Goal: Transaction & Acquisition: Book appointment/travel/reservation

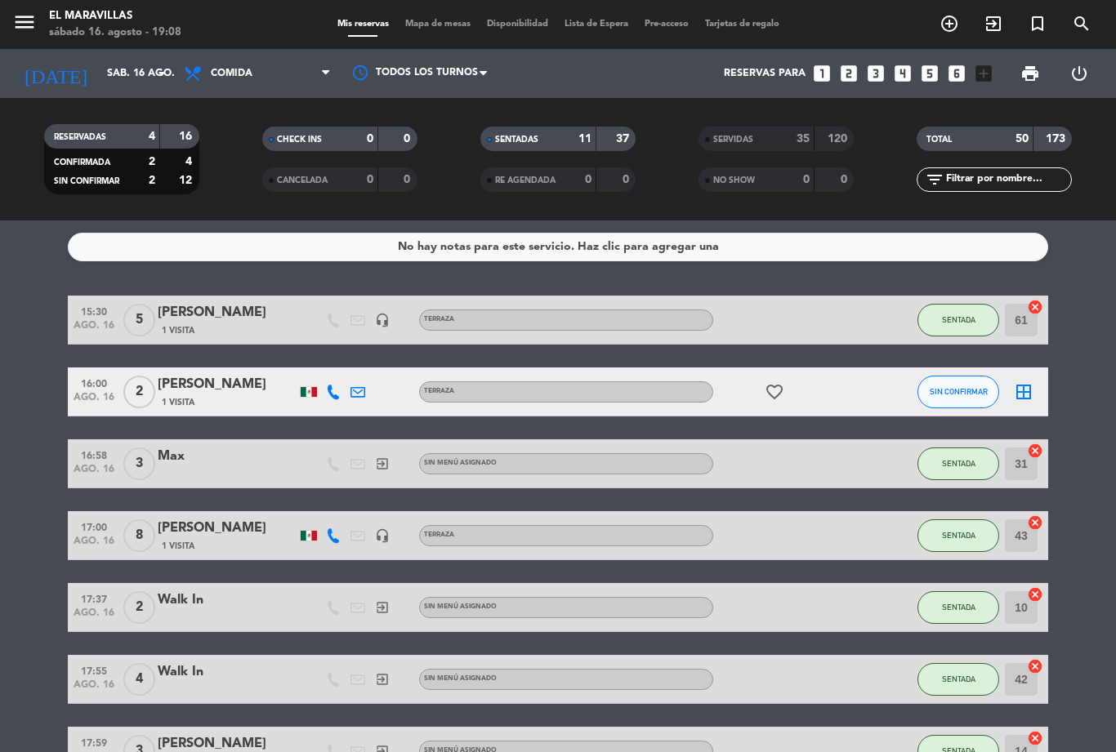
click at [944, 25] on icon "add_circle_outline" at bounding box center [949, 24] width 20 height 20
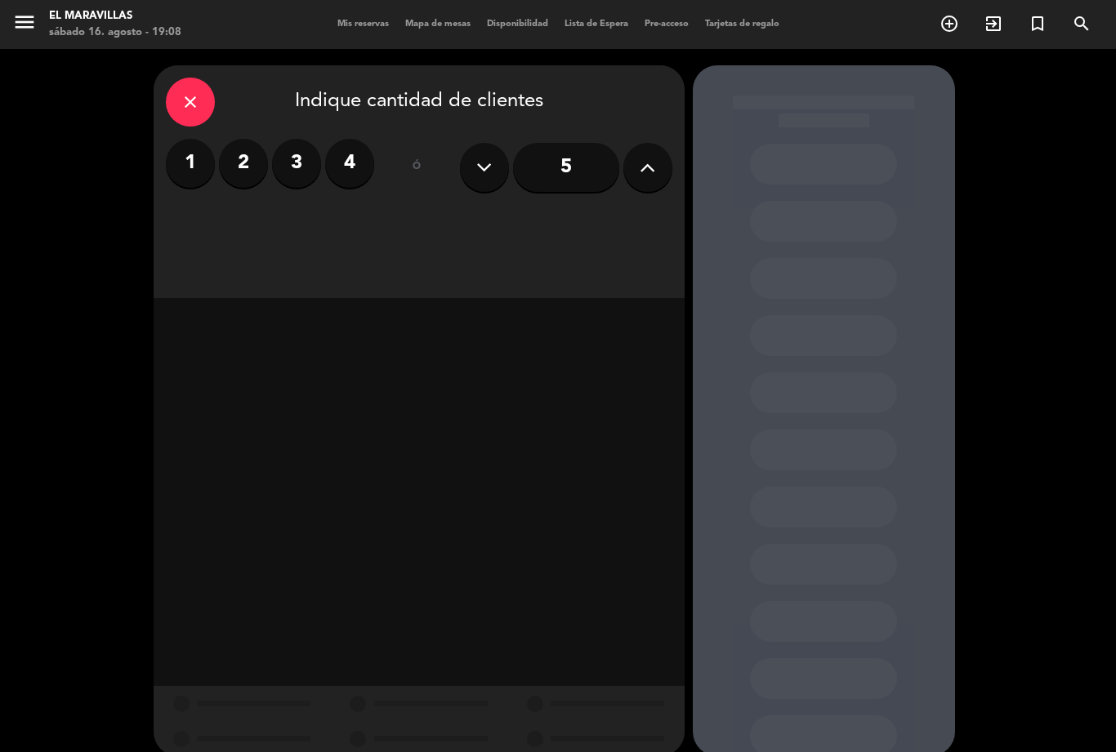
click at [644, 161] on icon at bounding box center [648, 167] width 16 height 25
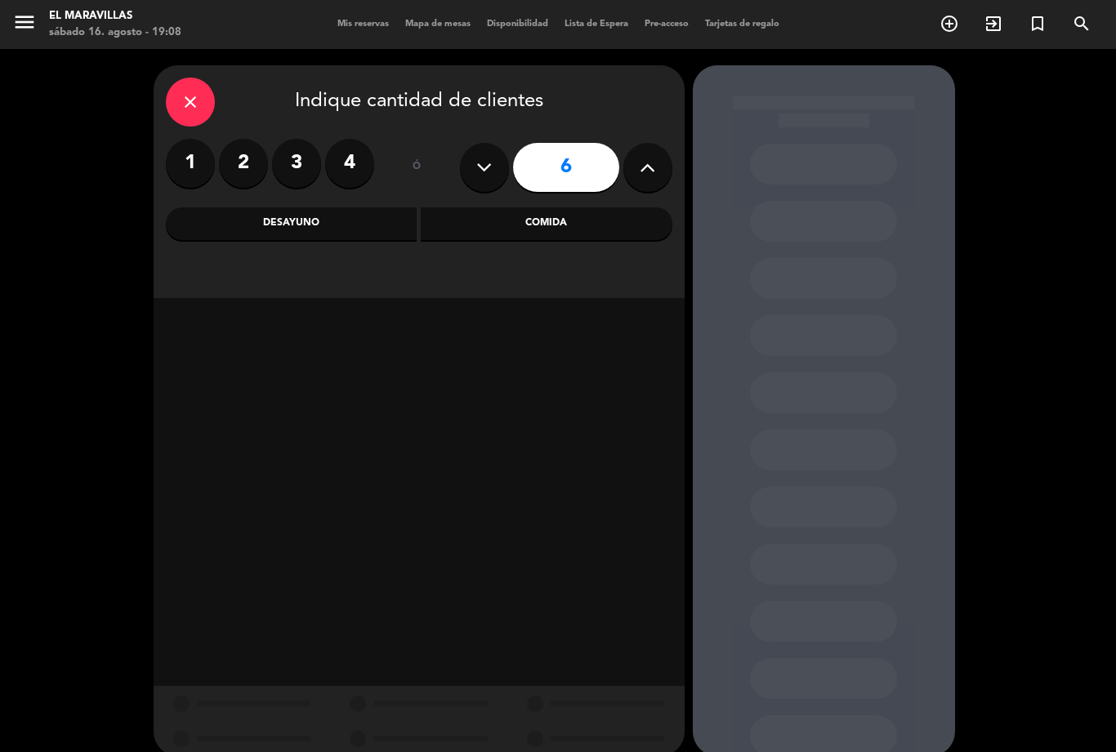
click at [644, 167] on icon at bounding box center [648, 167] width 16 height 25
click at [643, 162] on icon at bounding box center [648, 167] width 16 height 25
click at [641, 167] on icon at bounding box center [648, 167] width 16 height 25
click at [649, 162] on icon at bounding box center [648, 167] width 16 height 25
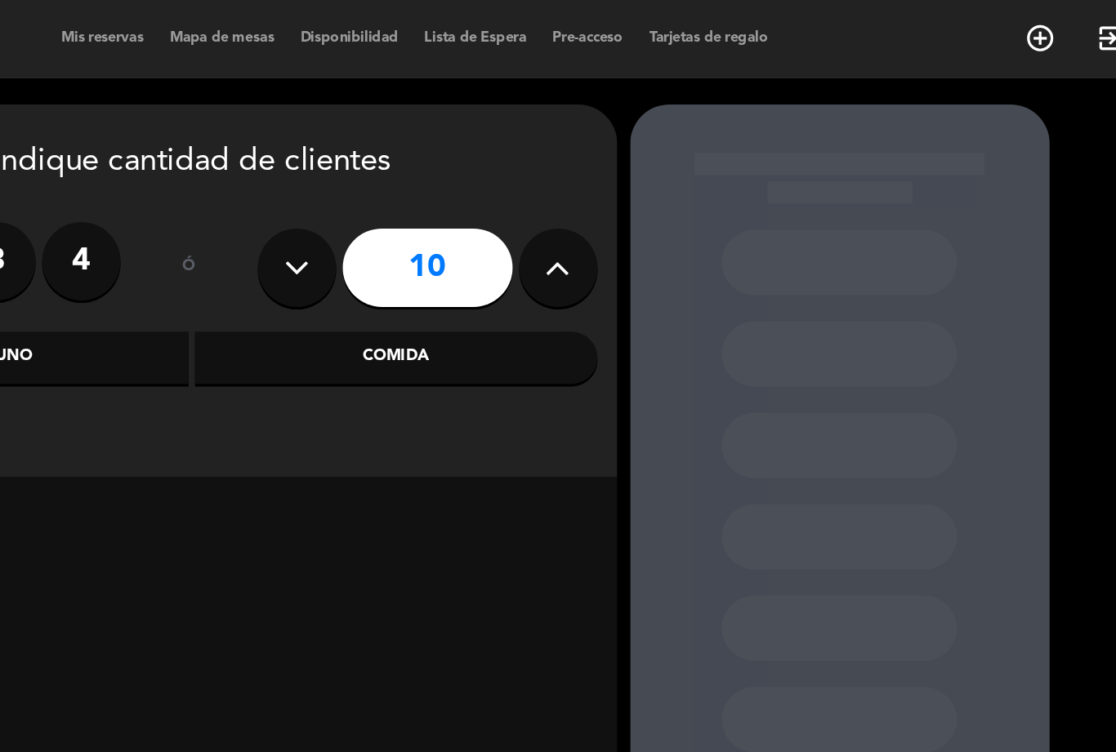
click at [640, 163] on icon at bounding box center [648, 167] width 16 height 25
click at [623, 167] on button at bounding box center [647, 167] width 49 height 49
click at [640, 156] on icon at bounding box center [648, 167] width 16 height 25
click at [640, 158] on icon at bounding box center [648, 167] width 16 height 25
click at [640, 160] on icon at bounding box center [648, 167] width 16 height 25
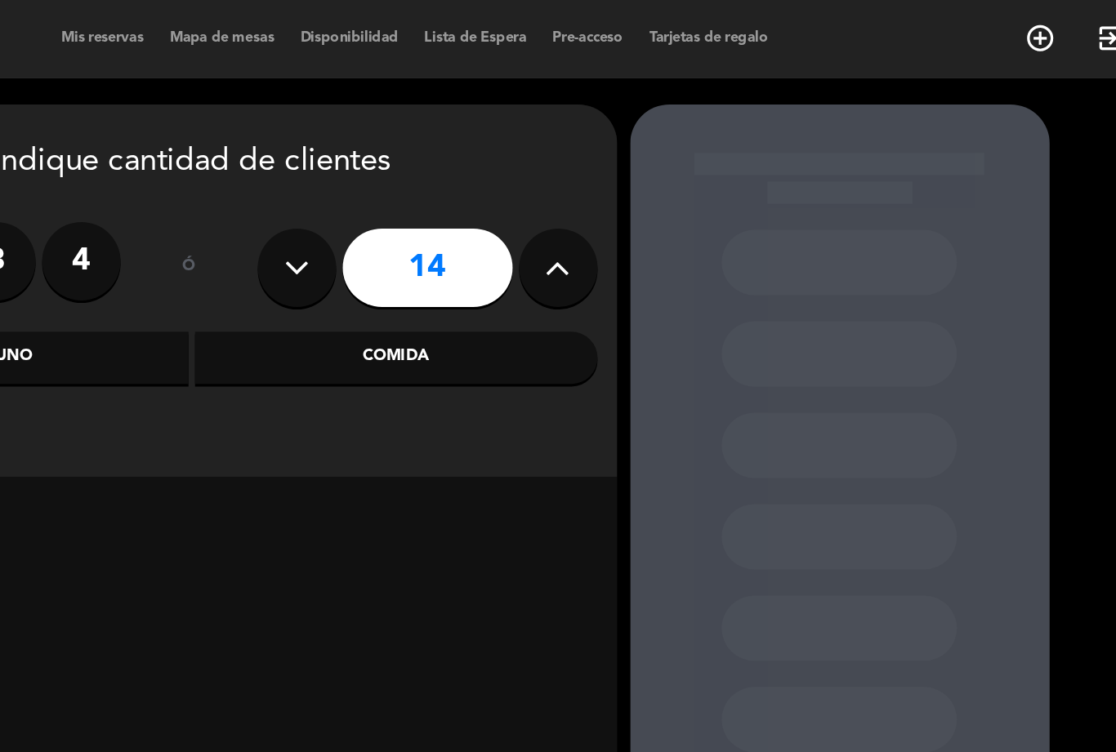
type input "15"
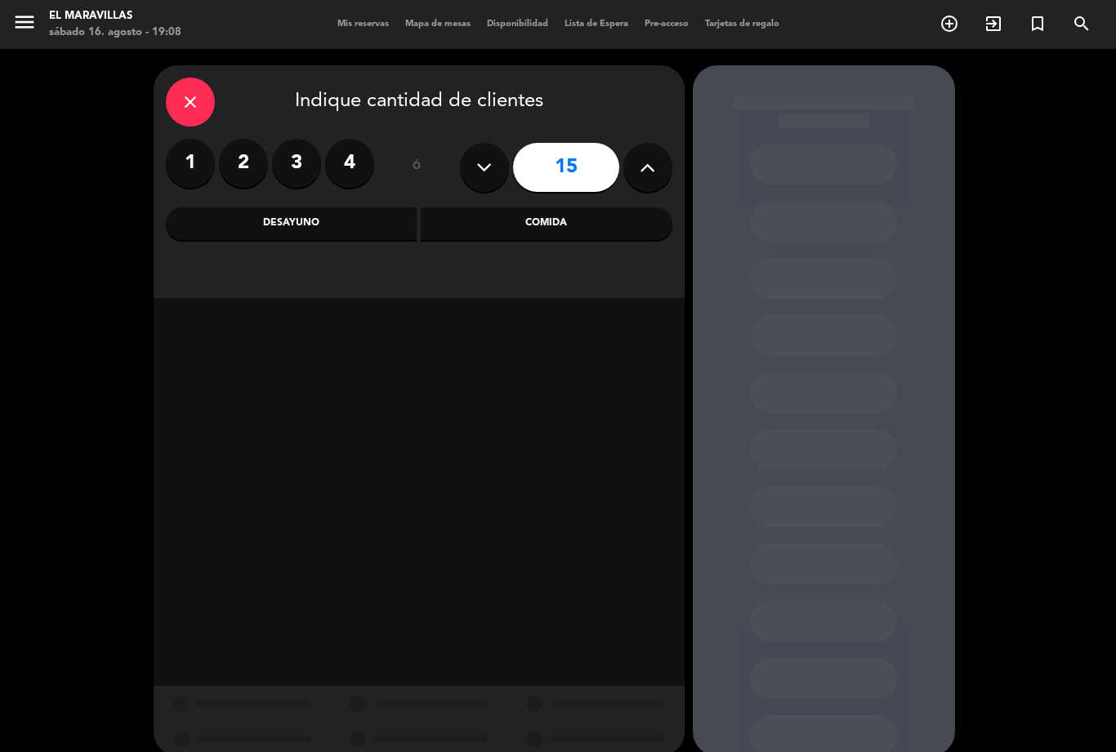
click at [581, 207] on div "Comida" at bounding box center [547, 223] width 252 height 33
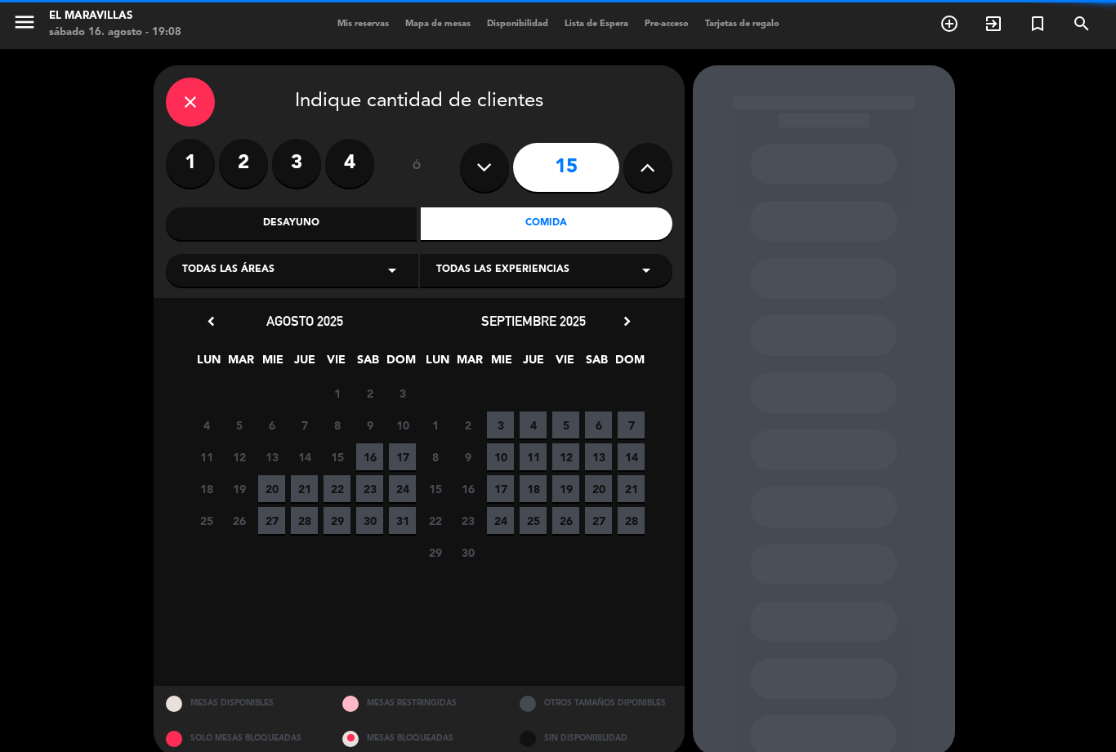
click at [372, 275] on div "Todas las áreas arrow_drop_down" at bounding box center [292, 270] width 252 height 33
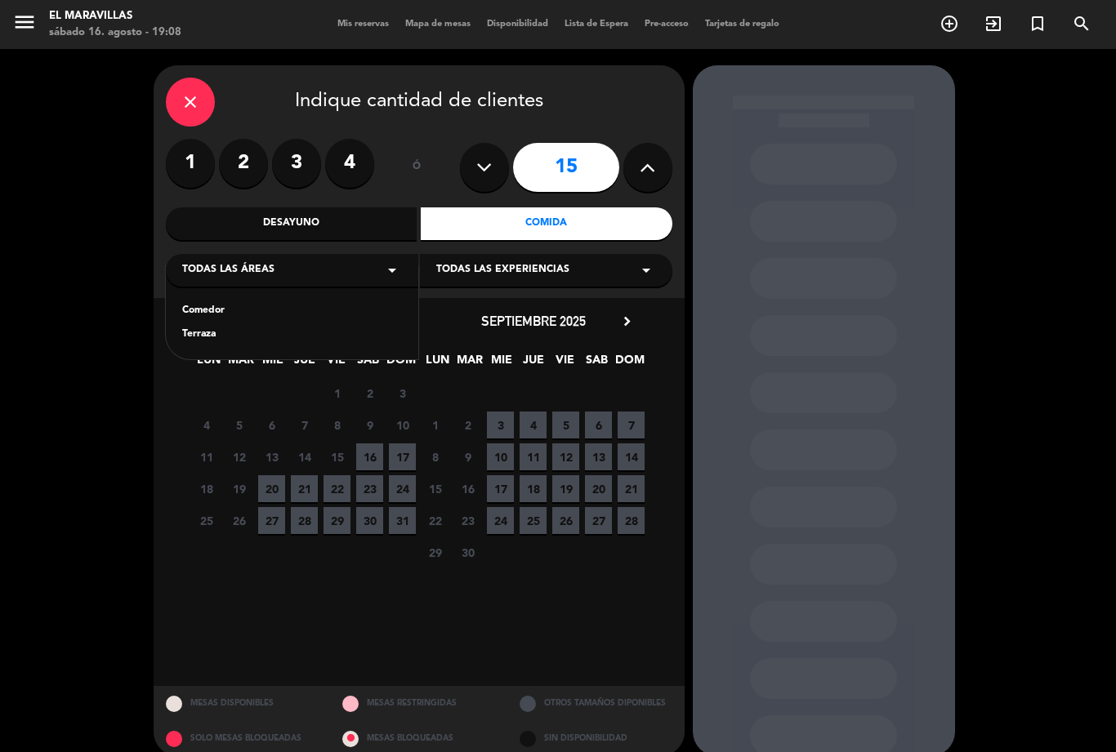
click at [236, 329] on div "Terraza" at bounding box center [292, 335] width 220 height 16
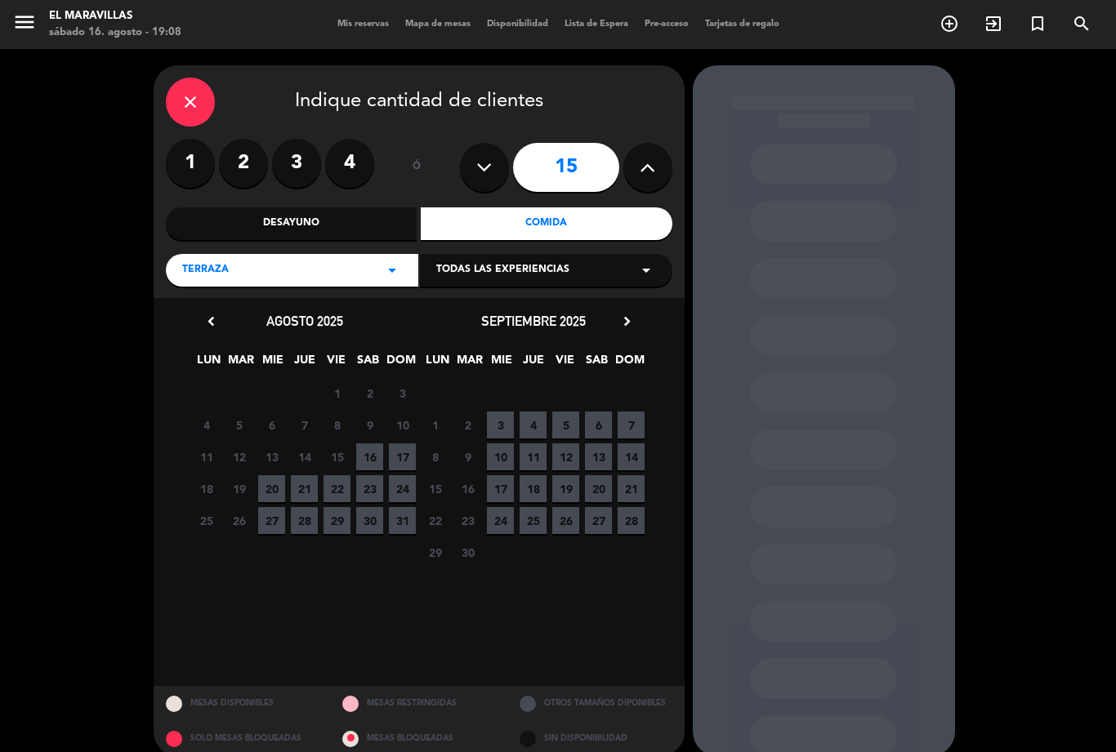
click at [502, 274] on div "Todas las experiencias arrow_drop_down" at bounding box center [546, 270] width 252 height 33
click at [483, 303] on div "TERRAZA" at bounding box center [546, 311] width 220 height 16
click at [635, 315] on icon "chevron_right" at bounding box center [626, 321] width 17 height 17
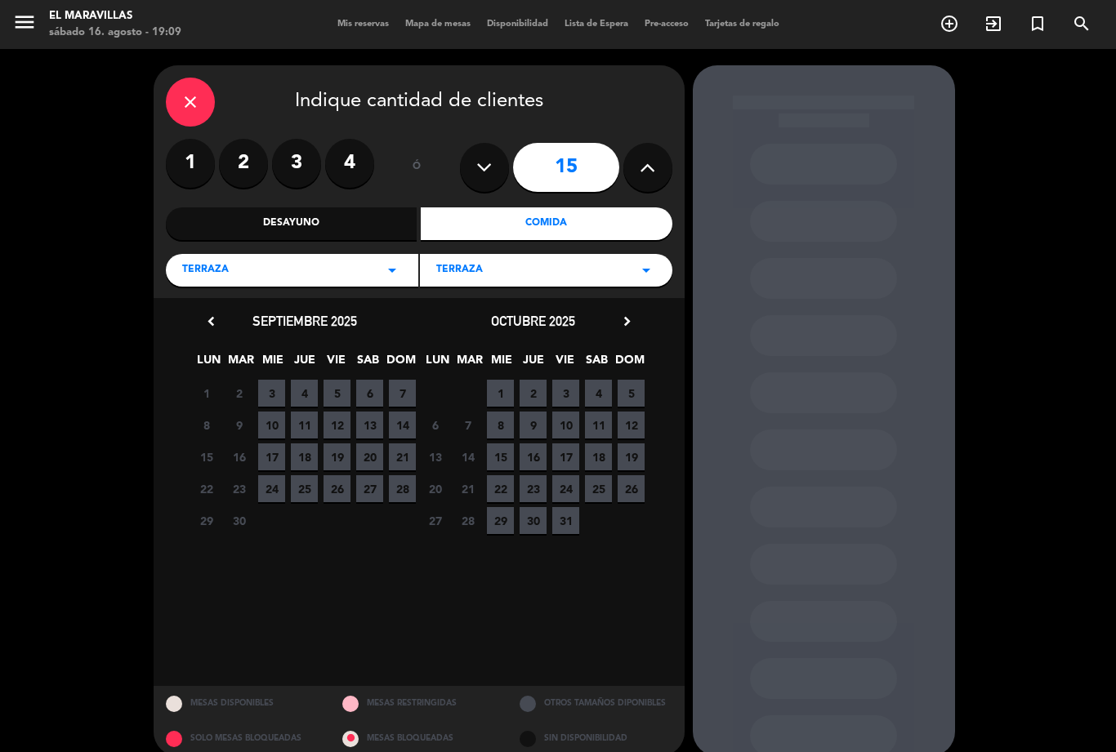
click at [619, 319] on icon "chevron_right" at bounding box center [626, 321] width 17 height 17
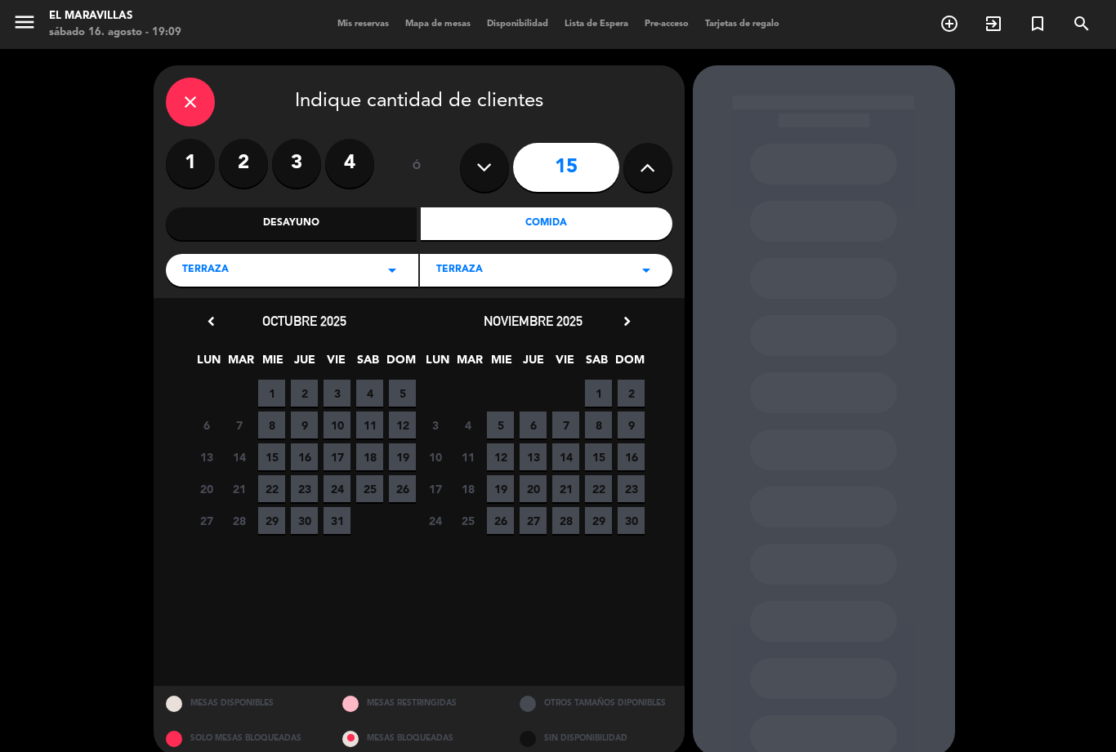
click at [398, 419] on span "12" at bounding box center [402, 425] width 27 height 27
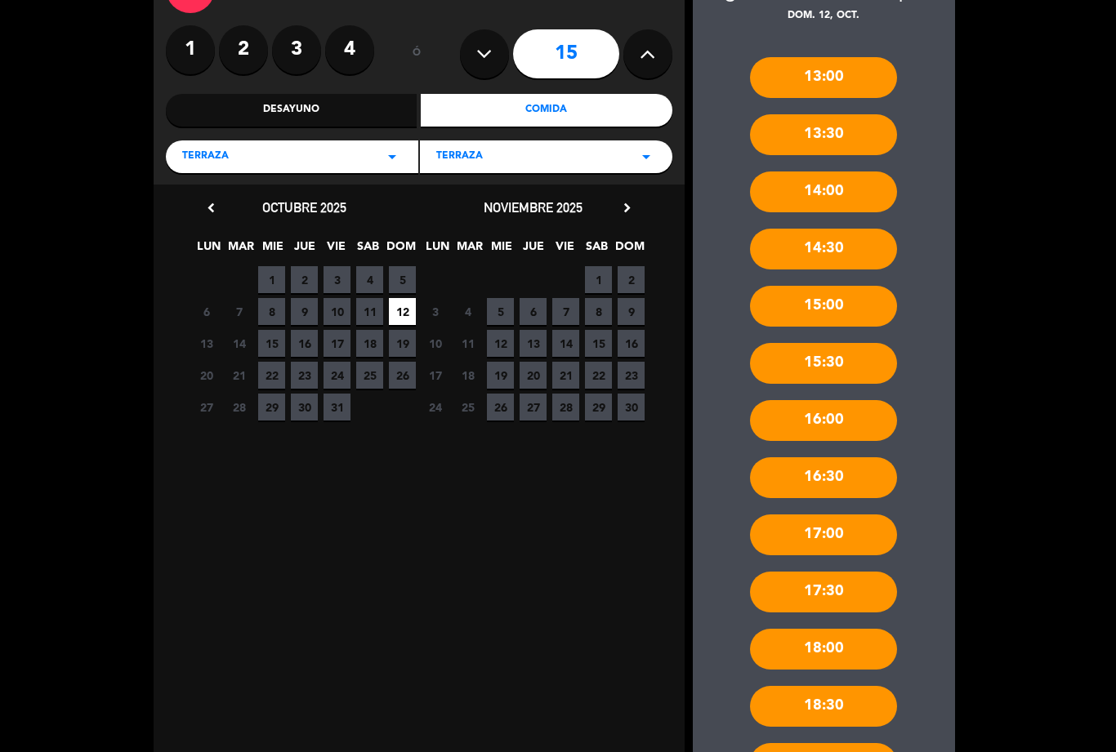
scroll to position [109, 0]
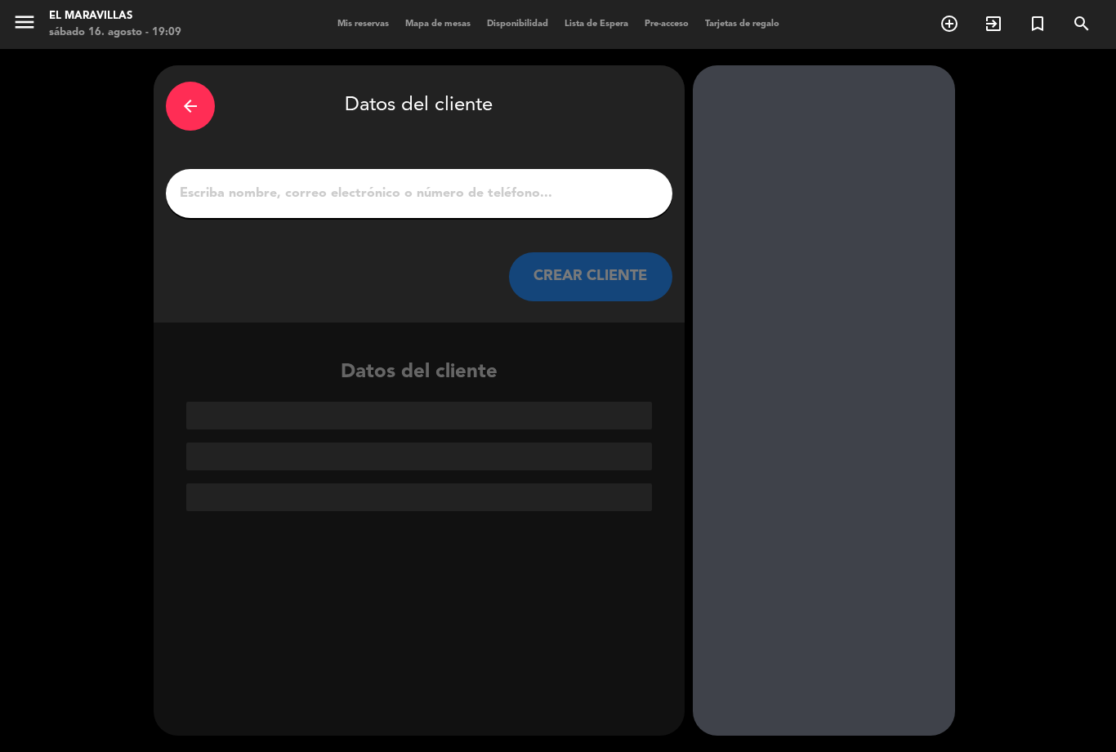
scroll to position [0, 0]
click at [398, 182] on input "1" at bounding box center [419, 193] width 482 height 23
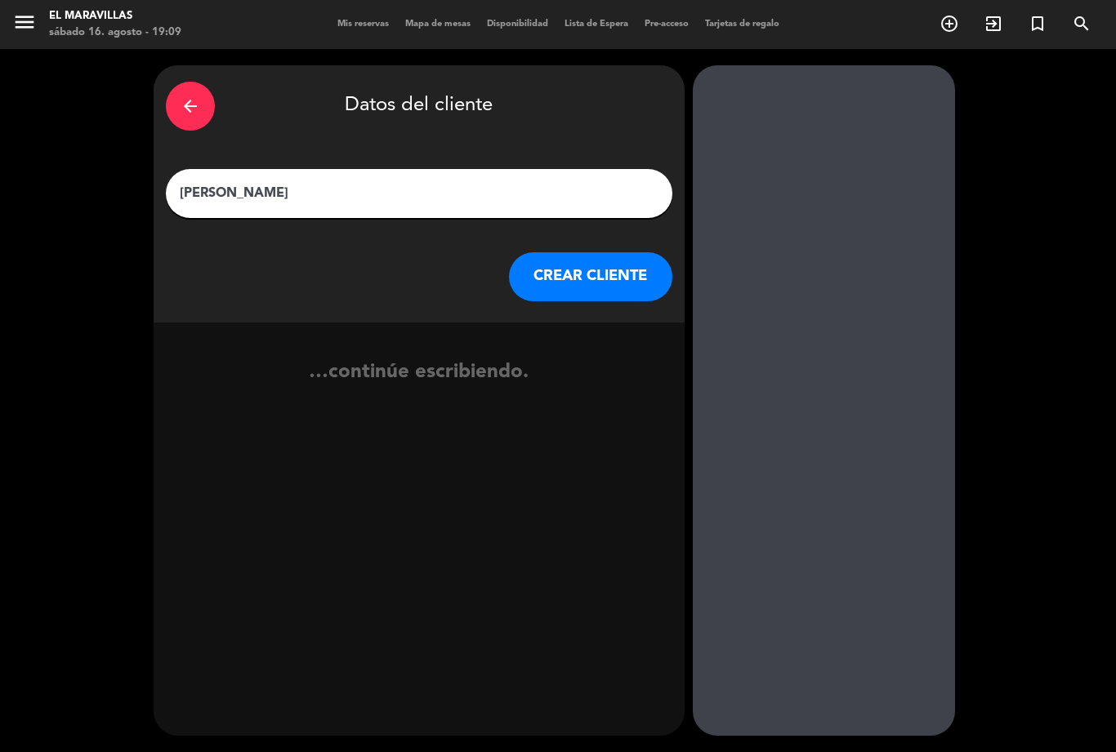
type input "[PERSON_NAME]"
click at [619, 252] on button "CREAR CLIENTE" at bounding box center [590, 276] width 163 height 49
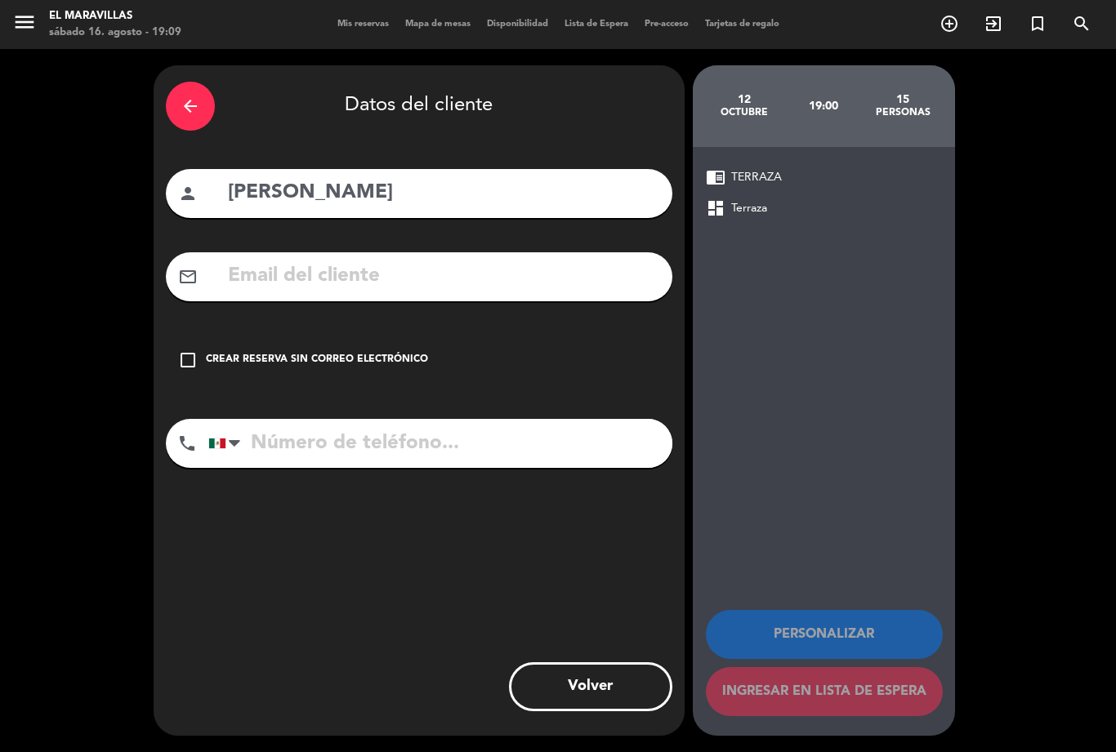
click at [179, 350] on icon "check_box_outline_blank" at bounding box center [188, 360] width 20 height 20
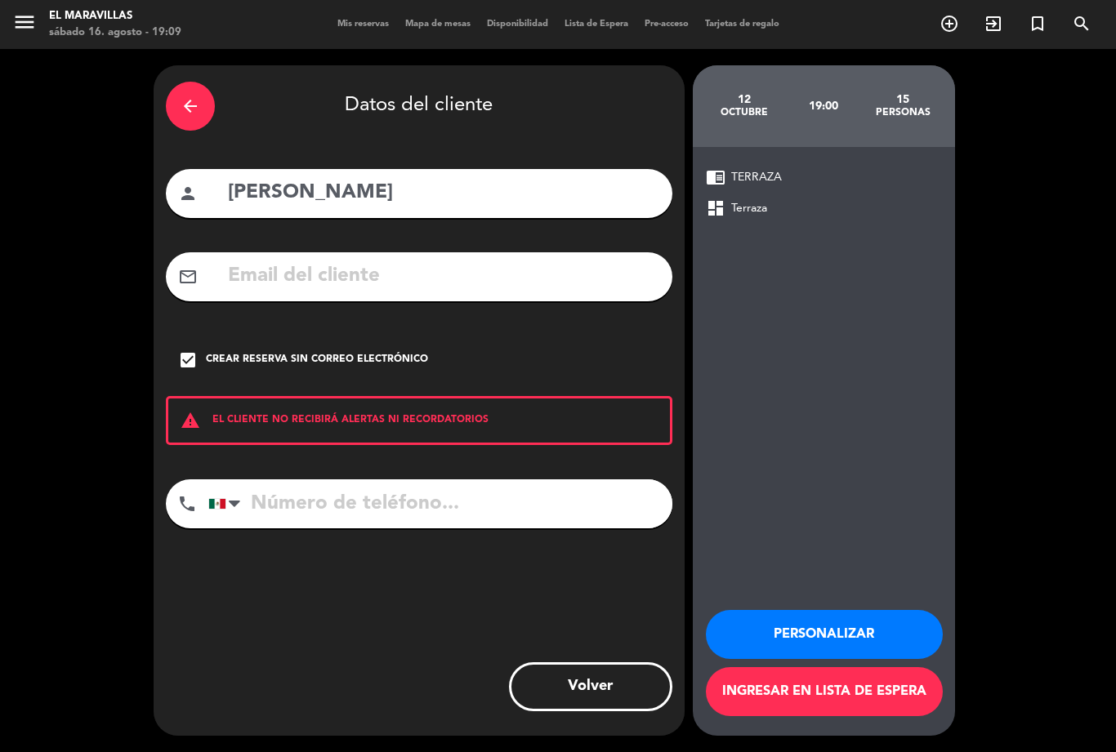
click at [846, 635] on button "Personalizar" at bounding box center [824, 634] width 237 height 49
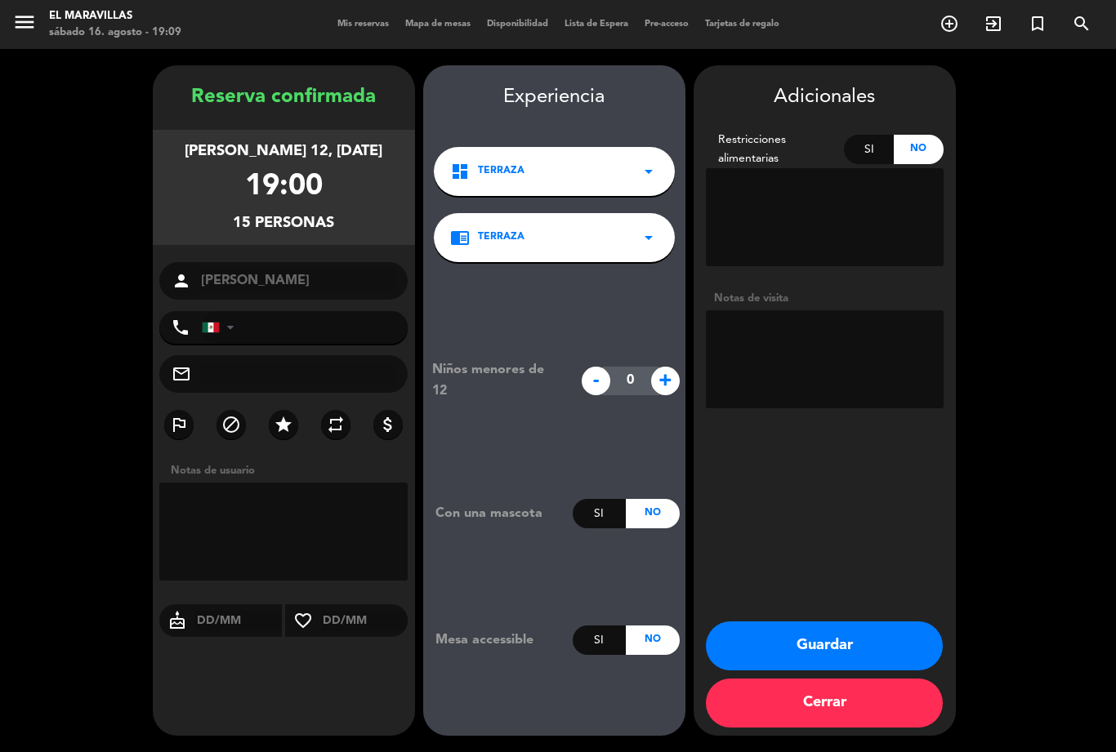
click at [817, 654] on button "Guardar" at bounding box center [824, 646] width 237 height 49
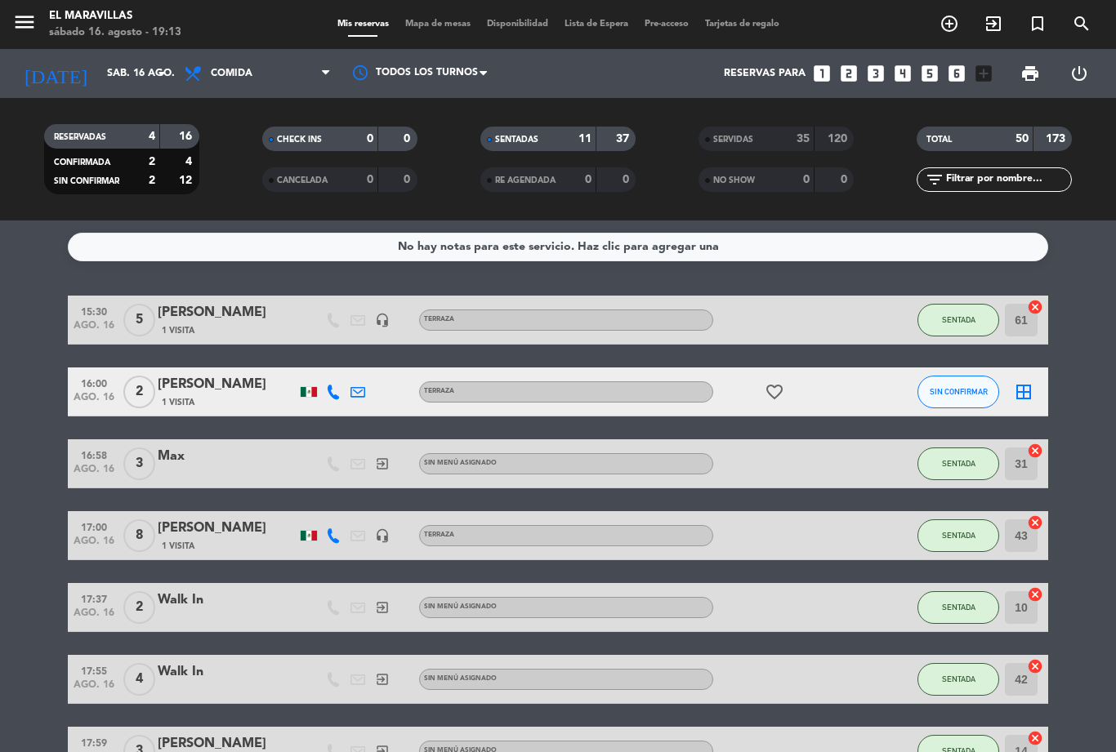
click at [115, 76] on input "sáb. 16 ago." at bounding box center [168, 74] width 138 height 28
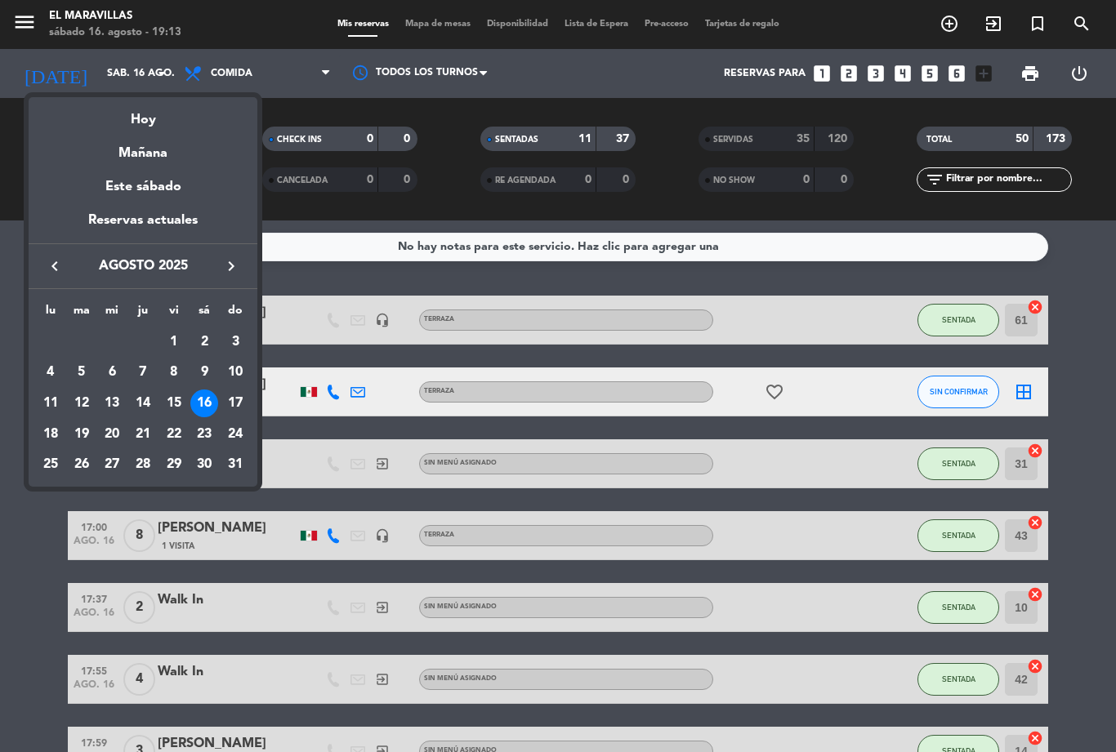
click at [204, 280] on div "keyboard_arrow_left agosto 2025 keyboard_arrow_right" at bounding box center [143, 266] width 229 height 46
click at [221, 260] on icon "keyboard_arrow_right" at bounding box center [231, 266] width 20 height 20
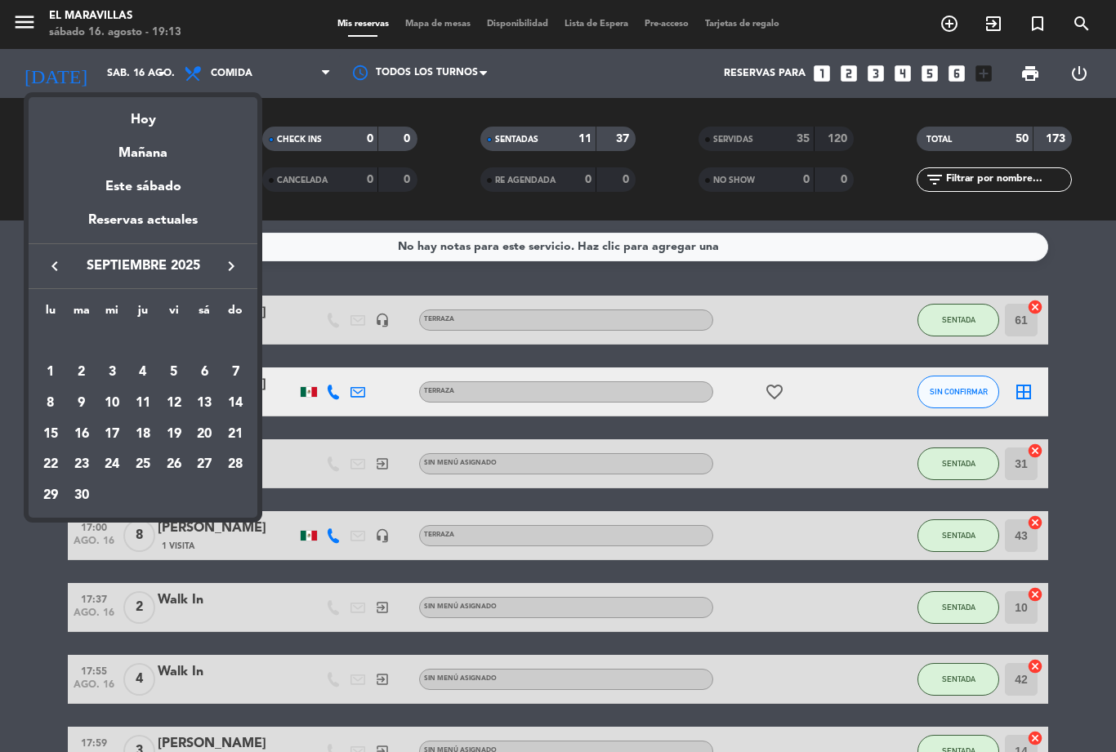
click at [227, 264] on icon "keyboard_arrow_right" at bounding box center [231, 266] width 20 height 20
click at [243, 395] on div "12" at bounding box center [235, 404] width 28 height 28
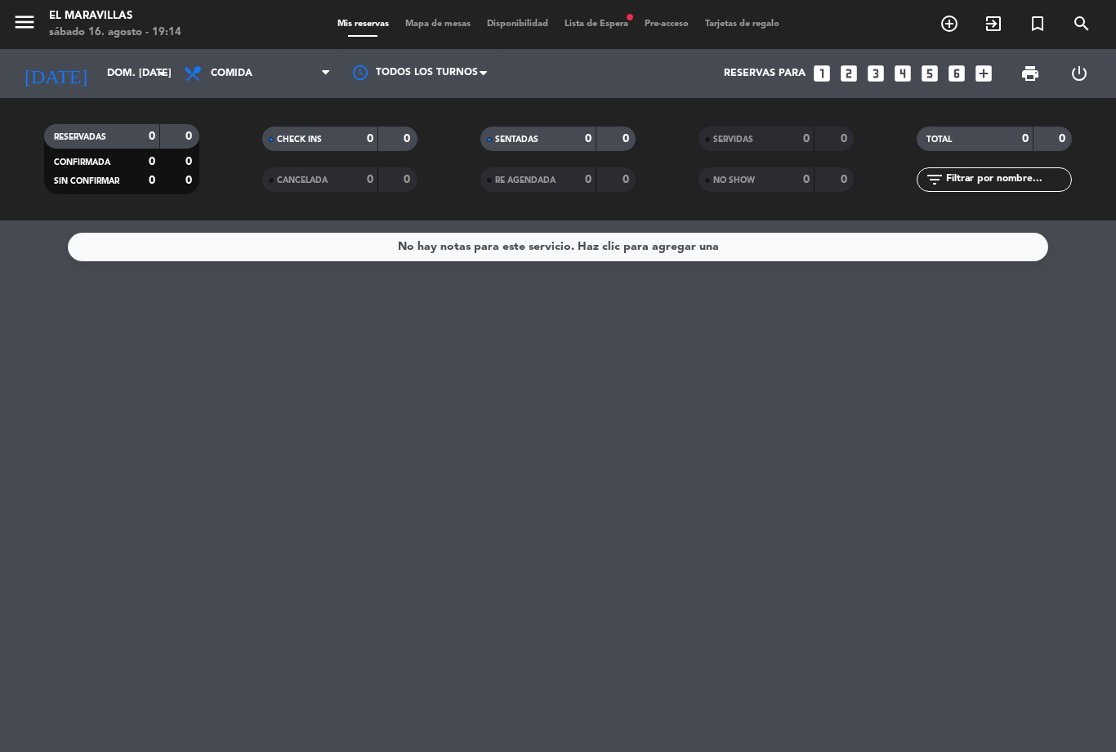
click at [154, 60] on input "dom. [DATE]" at bounding box center [168, 74] width 138 height 28
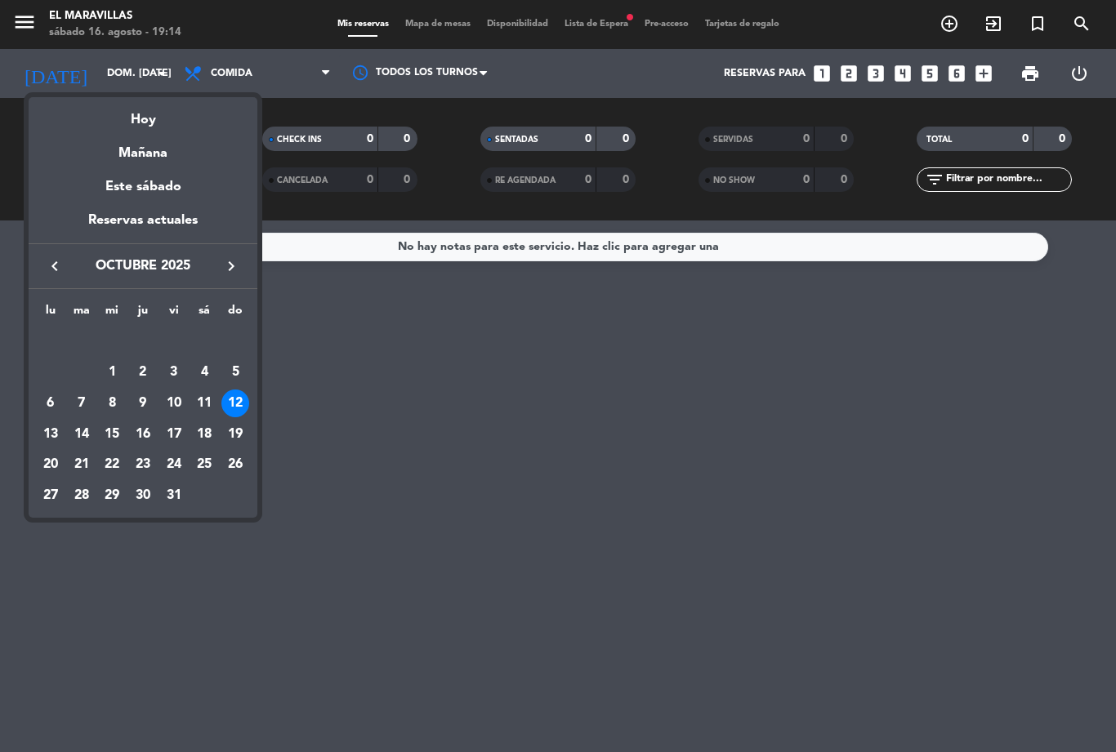
click at [65, 263] on icon "keyboard_arrow_left" at bounding box center [55, 266] width 20 height 20
click at [65, 265] on icon "keyboard_arrow_left" at bounding box center [55, 266] width 20 height 20
click at [190, 395] on td "16" at bounding box center [204, 403] width 31 height 31
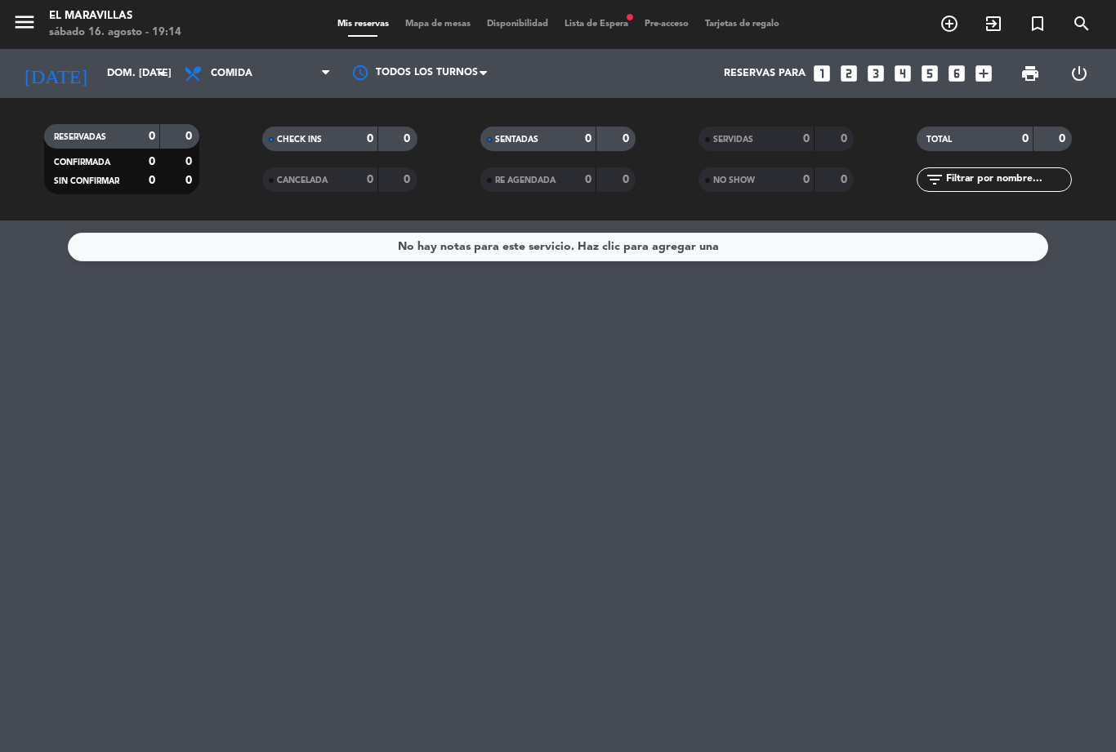
type input "sáb. 16 ago."
